Goal: Task Accomplishment & Management: Manage account settings

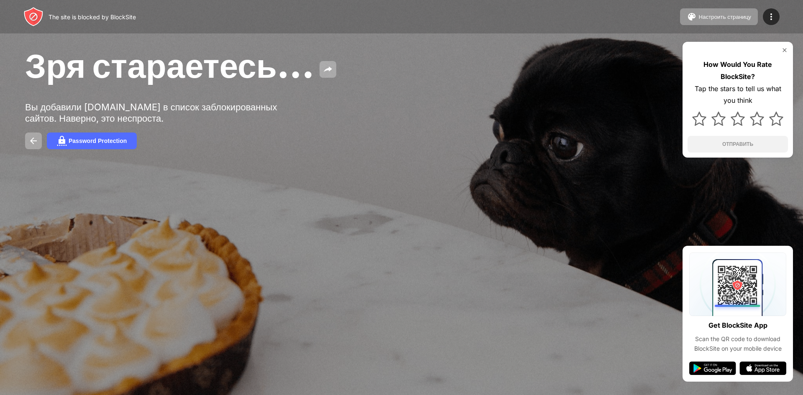
drag, startPoint x: 59, startPoint y: 4, endPoint x: 64, endPoint y: 5, distance: 4.2
click at [301, 258] on div at bounding box center [401, 197] width 803 height 395
click at [31, 139] on img at bounding box center [33, 141] width 10 height 10
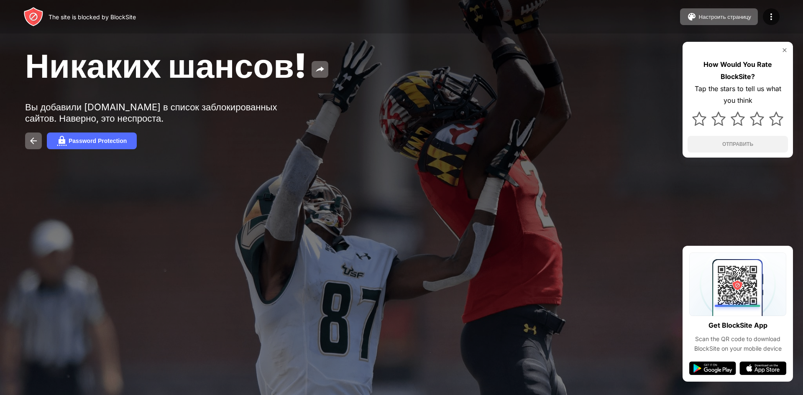
drag, startPoint x: 446, startPoint y: 266, endPoint x: 452, endPoint y: 265, distance: 5.7
click at [446, 266] on div at bounding box center [401, 197] width 803 height 395
click at [783, 49] on img at bounding box center [784, 50] width 7 height 7
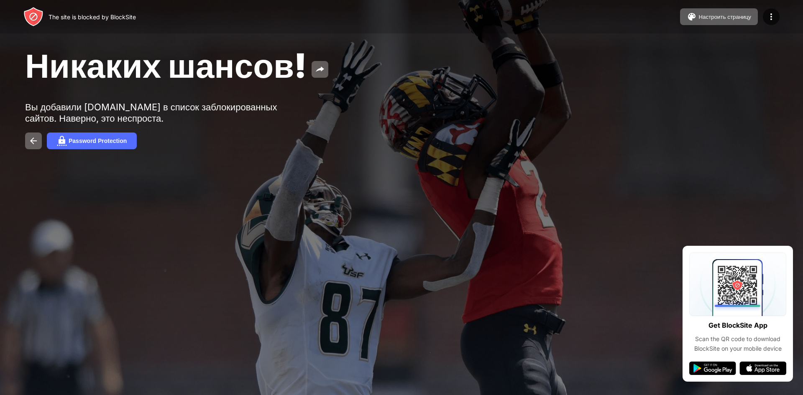
drag, startPoint x: 430, startPoint y: 327, endPoint x: 349, endPoint y: 288, distance: 89.9
click at [417, 324] on div at bounding box center [401, 197] width 803 height 395
